Goal: Task Accomplishment & Management: Use online tool/utility

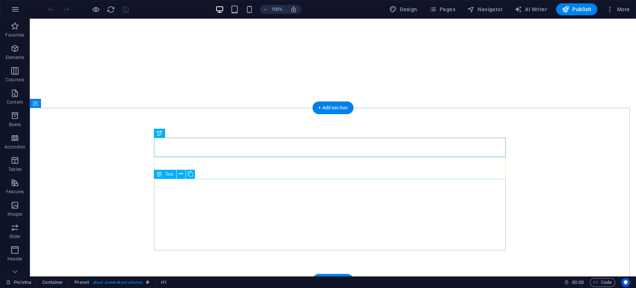
scroll to position [168, 0]
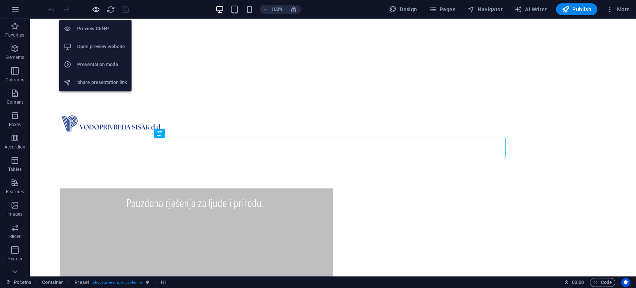
click at [96, 9] on icon "button" at bounding box center [96, 9] width 9 height 9
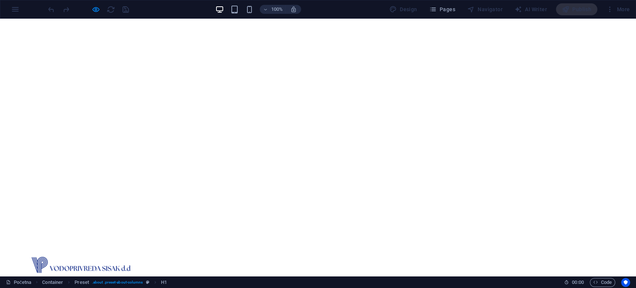
scroll to position [0, 0]
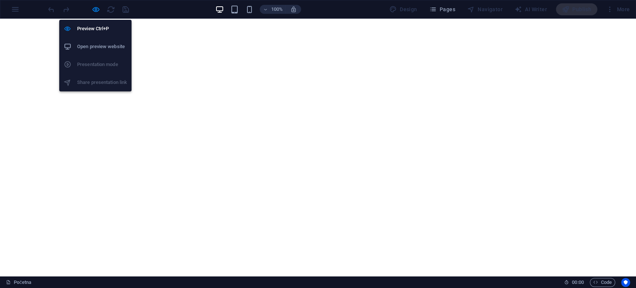
click at [89, 9] on div at bounding box center [88, 9] width 83 height 12
click at [94, 9] on icon "button" at bounding box center [96, 9] width 9 height 9
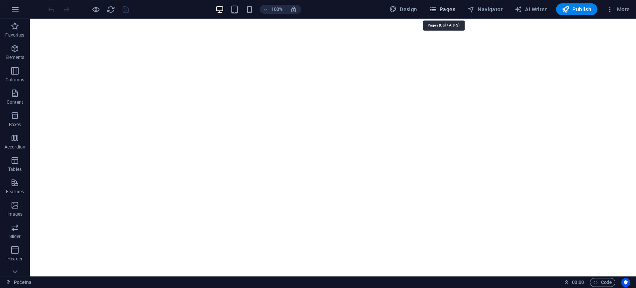
click at [431, 6] on icon "button" at bounding box center [432, 9] width 7 height 7
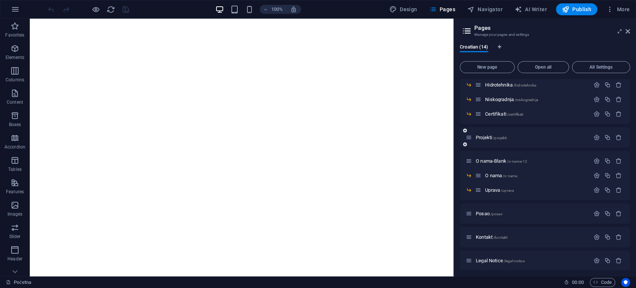
scroll to position [57, 0]
click at [495, 174] on span "O nama /o-nama" at bounding box center [501, 176] width 32 height 6
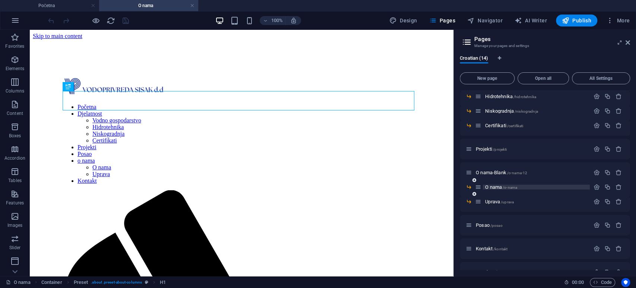
scroll to position [0, 0]
click at [499, 124] on span "Certifikati /certifikati" at bounding box center [504, 126] width 38 height 6
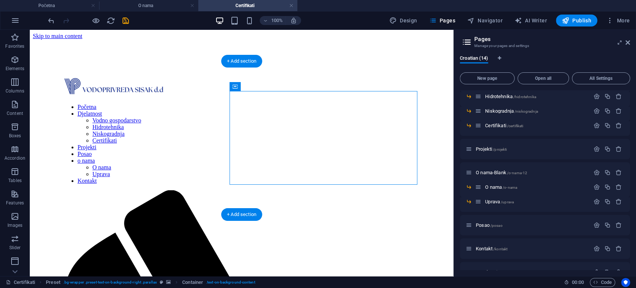
drag, startPoint x: 266, startPoint y: 114, endPoint x: 70, endPoint y: 94, distance: 197.1
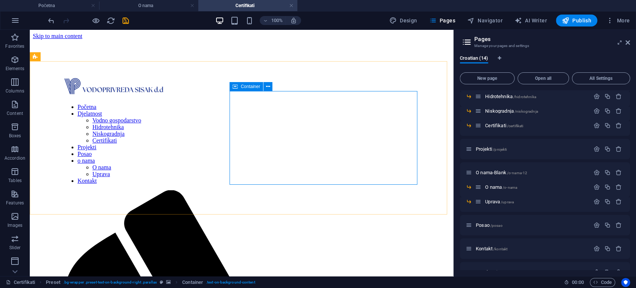
click at [241, 89] on span "Container" at bounding box center [250, 86] width 19 height 4
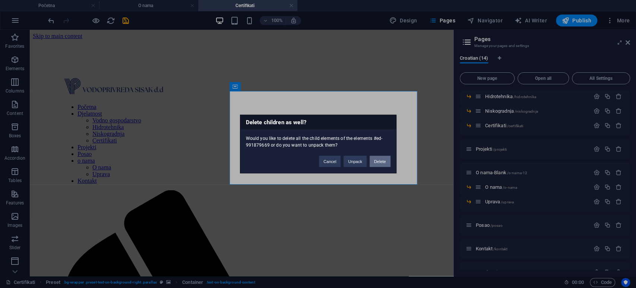
click at [381, 163] on button "Delete" at bounding box center [380, 161] width 21 height 11
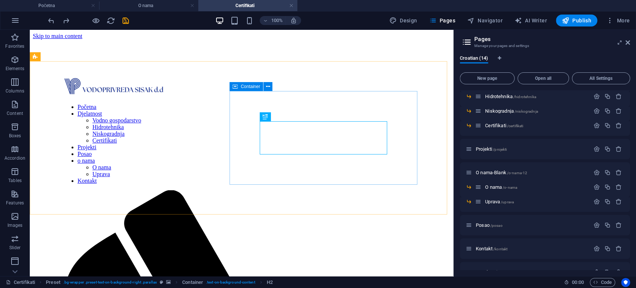
click at [239, 87] on div "Container" at bounding box center [246, 86] width 34 height 9
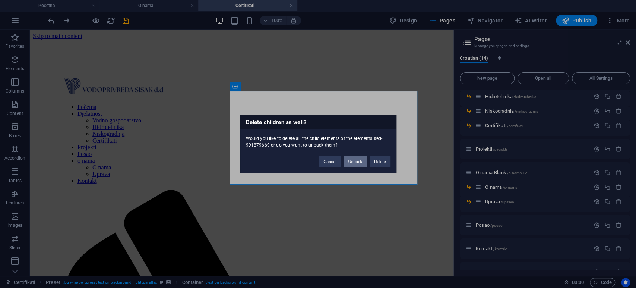
click at [361, 163] on button "Unpack" at bounding box center [355, 161] width 23 height 11
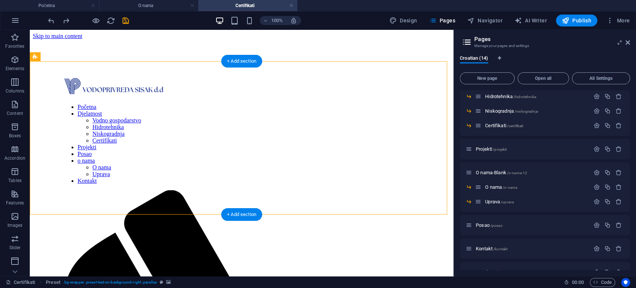
drag, startPoint x: 265, startPoint y: 120, endPoint x: 245, endPoint y: 99, distance: 29.3
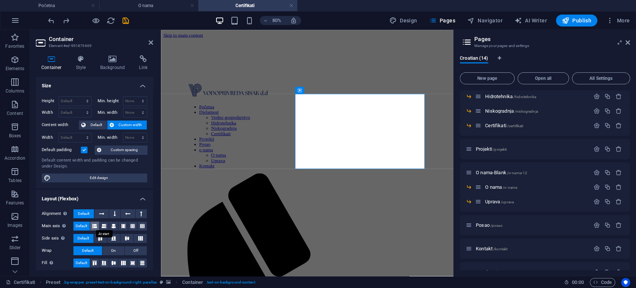
click at [98, 225] on button at bounding box center [94, 225] width 9 height 9
click at [311, 91] on span "Container" at bounding box center [312, 90] width 16 height 4
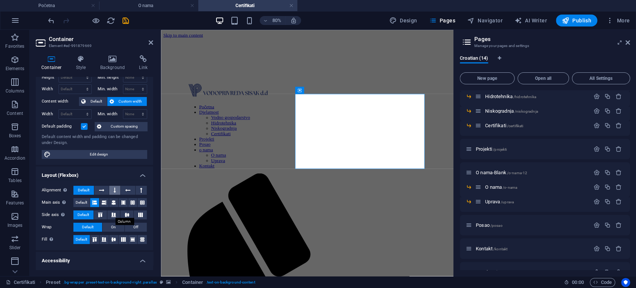
scroll to position [23, 0]
click at [125, 186] on icon at bounding box center [127, 190] width 5 height 9
click at [105, 214] on button at bounding box center [100, 214] width 13 height 9
click at [116, 210] on button at bounding box center [113, 214] width 13 height 9
click at [130, 210] on button at bounding box center [126, 214] width 13 height 9
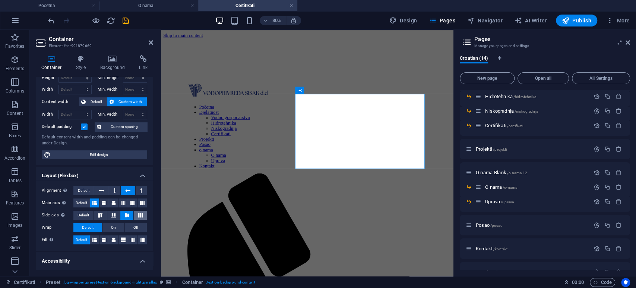
click at [136, 213] on icon at bounding box center [140, 215] width 9 height 4
click at [136, 188] on button at bounding box center [141, 190] width 11 height 9
click at [109, 190] on button at bounding box center [114, 190] width 11 height 9
click at [99, 190] on icon at bounding box center [101, 190] width 5 height 9
click at [111, 205] on icon at bounding box center [113, 202] width 4 height 9
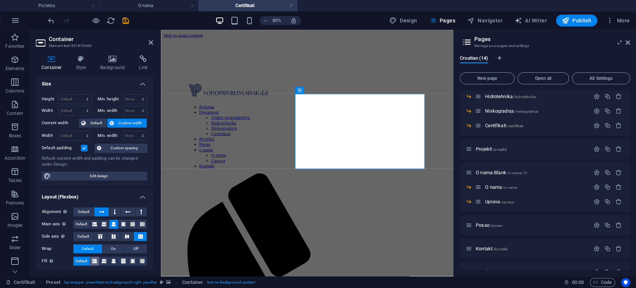
scroll to position [0, 0]
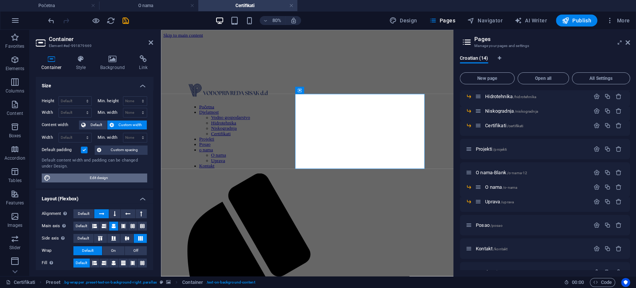
drag, startPoint x: 121, startPoint y: 175, endPoint x: 162, endPoint y: 162, distance: 42.8
click at [121, 175] on span "Edit design" at bounding box center [99, 177] width 92 height 9
select select "rem"
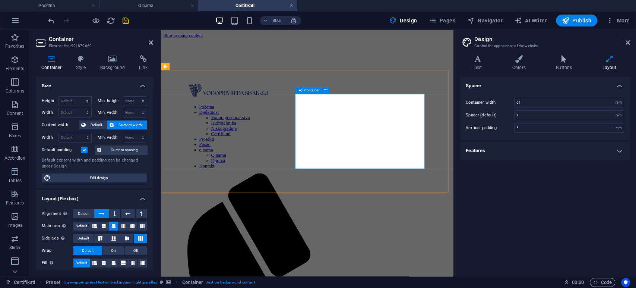
click at [305, 89] on span "Container" at bounding box center [312, 90] width 16 height 4
click at [329, 91] on button at bounding box center [325, 89] width 7 height 7
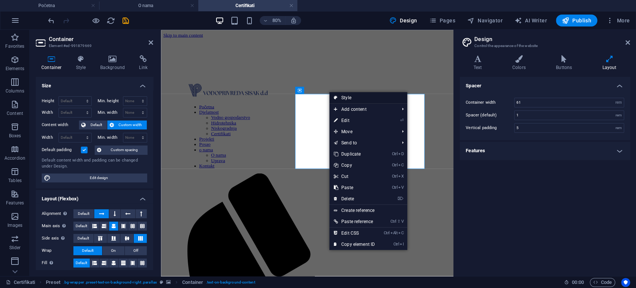
click at [343, 97] on link "Style" at bounding box center [368, 97] width 78 height 11
select select "right"
select select "%"
select select "rem"
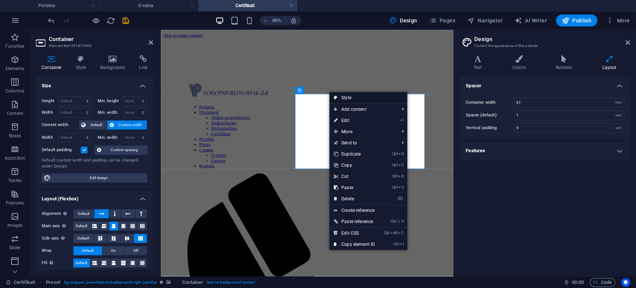
select select "px"
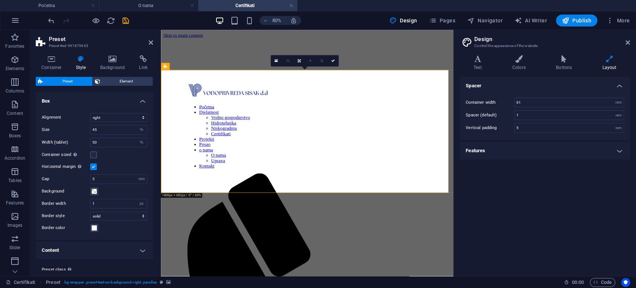
click at [112, 122] on div "Alignment left center right Size 45 rem px % vh vw Width (tablet) 50 rem px % v…" at bounding box center [94, 172] width 120 height 134
click at [114, 119] on select "left center right" at bounding box center [118, 117] width 57 height 9
select select "left"
click at [90, 113] on select "left center right" at bounding box center [118, 117] width 57 height 9
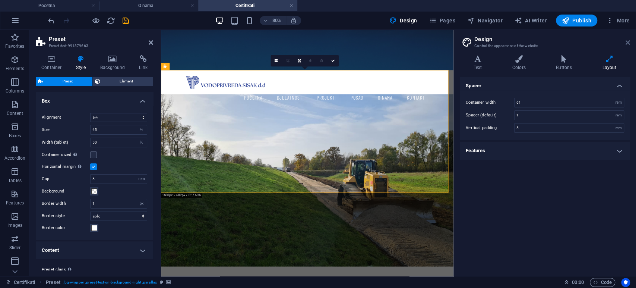
click at [629, 41] on icon at bounding box center [628, 42] width 4 height 6
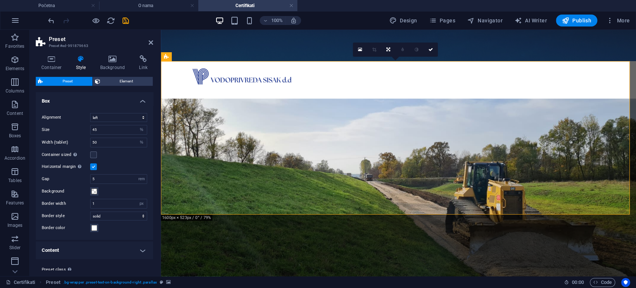
click at [155, 44] on aside "Preset Preset #ed-991879663 Container Style Background Link Size Height Default…" at bounding box center [95, 153] width 131 height 246
click at [152, 43] on icon at bounding box center [151, 42] width 4 height 6
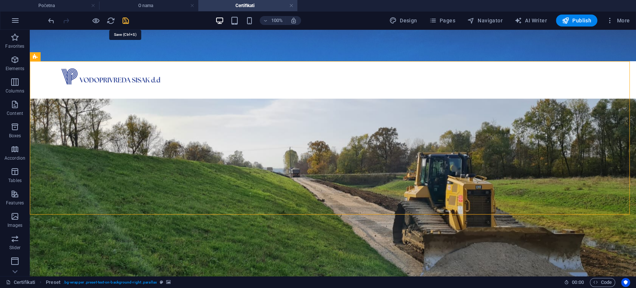
click at [125, 20] on icon "save" at bounding box center [125, 20] width 9 height 9
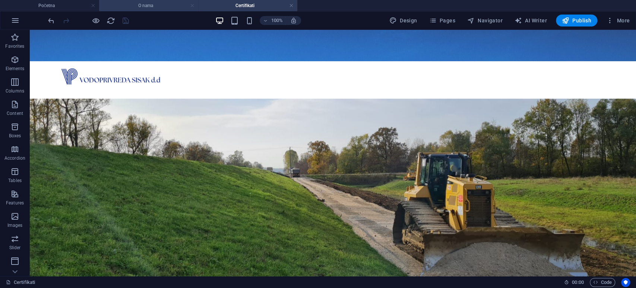
click at [191, 6] on link at bounding box center [192, 5] width 4 height 7
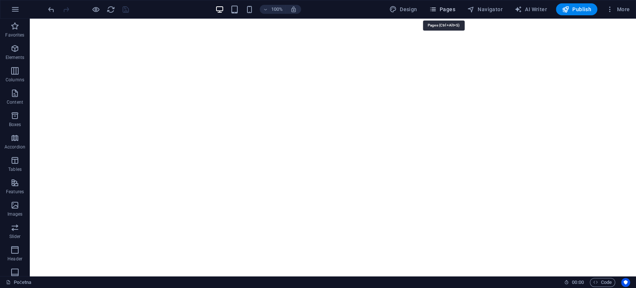
click at [441, 10] on span "Pages" at bounding box center [442, 9] width 26 height 7
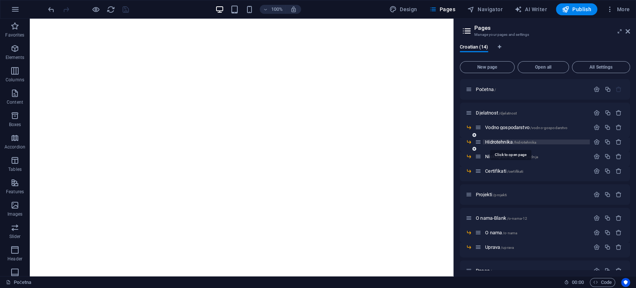
click at [500, 139] on span "Hidrotehnika /hidrotehnika" at bounding box center [510, 142] width 51 height 6
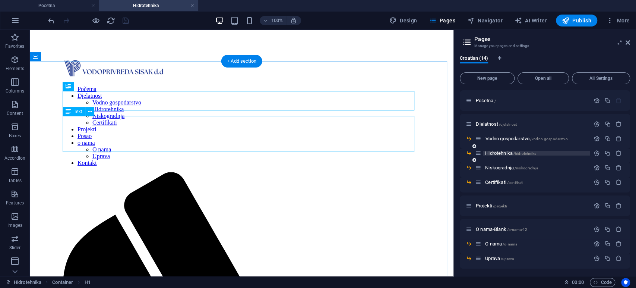
scroll to position [20, 0]
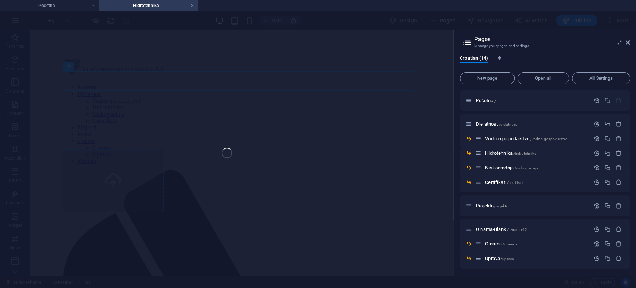
select select "%"
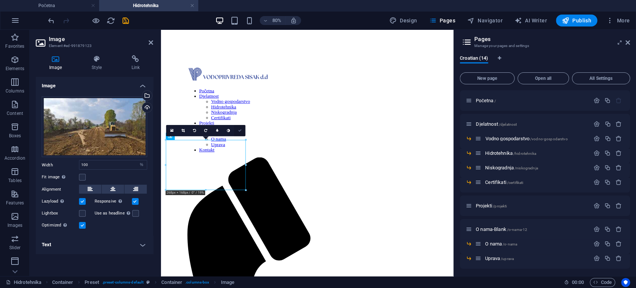
click at [240, 132] on link at bounding box center [239, 130] width 11 height 11
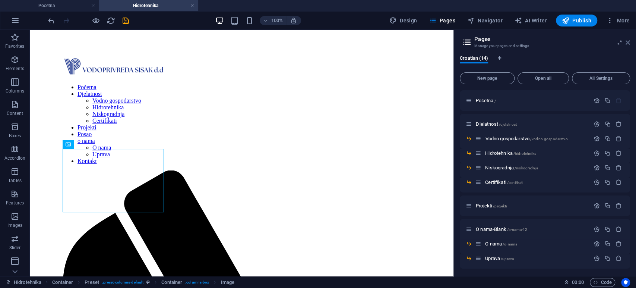
click at [626, 44] on icon at bounding box center [628, 42] width 4 height 6
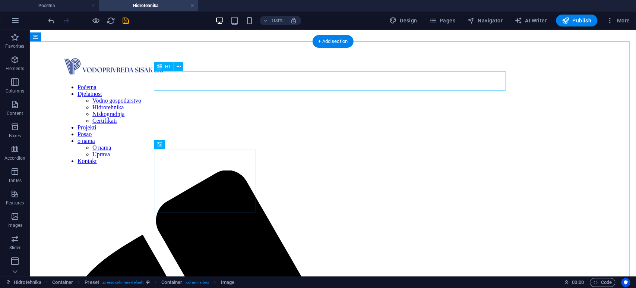
scroll to position [0, 0]
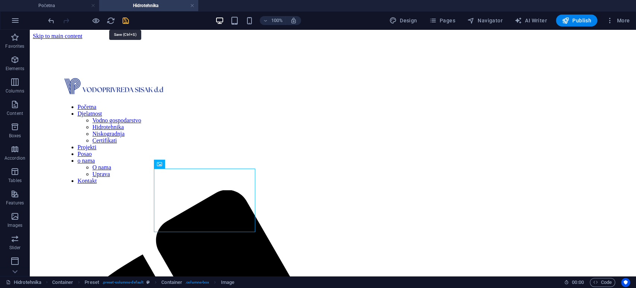
click at [127, 20] on icon "save" at bounding box center [125, 20] width 9 height 9
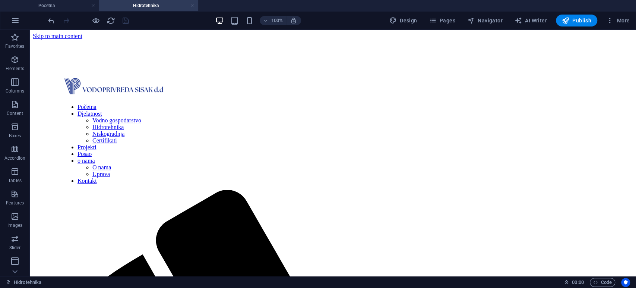
click at [193, 4] on link at bounding box center [192, 5] width 4 height 7
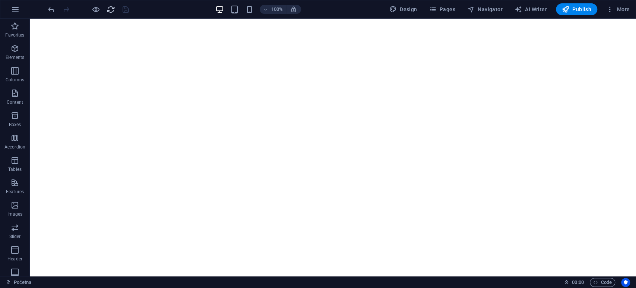
click at [108, 10] on icon "reload" at bounding box center [111, 9] width 9 height 9
